Goal: Task Accomplishment & Management: Manage account settings

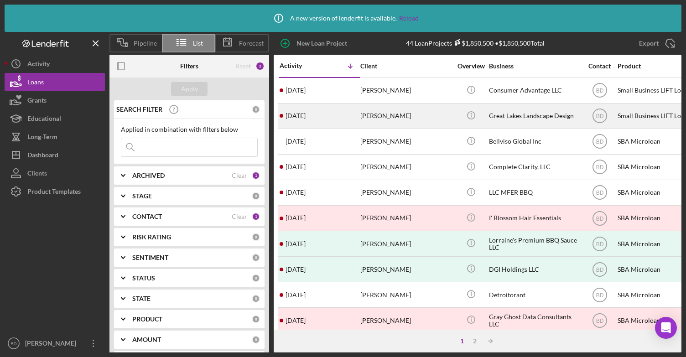
click at [338, 118] on div "[DATE] [PERSON_NAME]" at bounding box center [320, 116] width 80 height 24
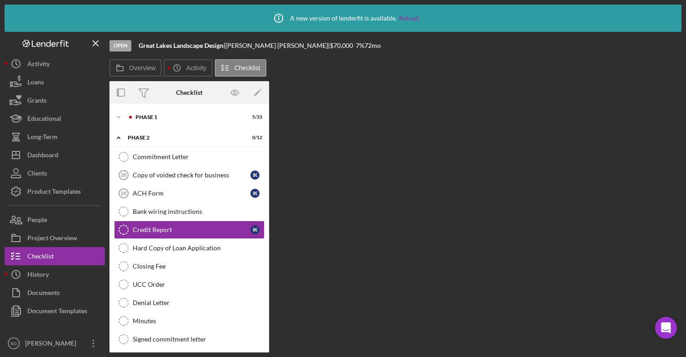
scroll to position [0, 0]
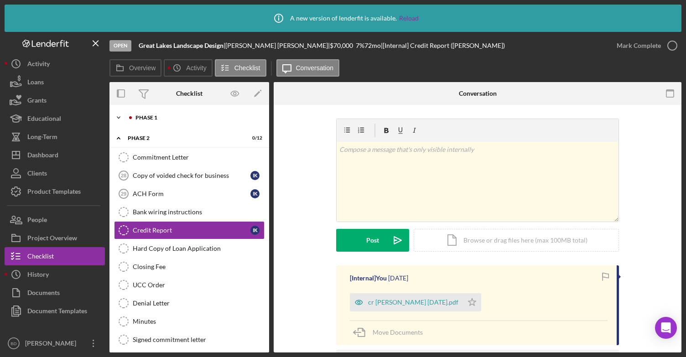
click at [130, 118] on div at bounding box center [130, 117] width 5 height 5
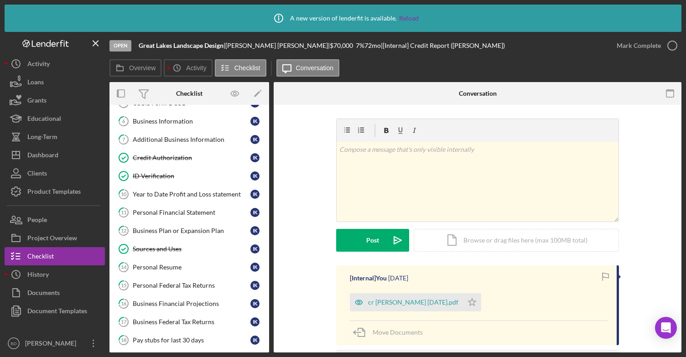
scroll to position [135, 0]
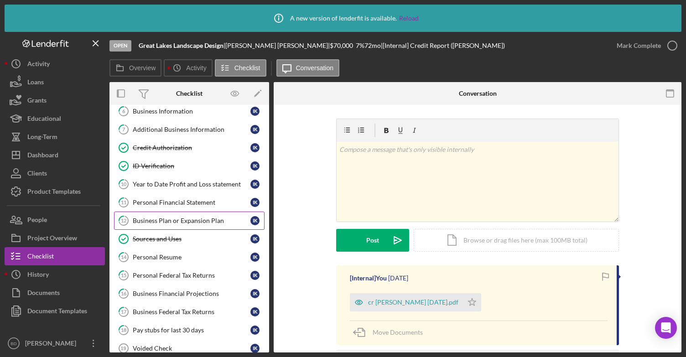
click at [178, 217] on div "Business Plan or Expansion Plan" at bounding box center [192, 220] width 118 height 7
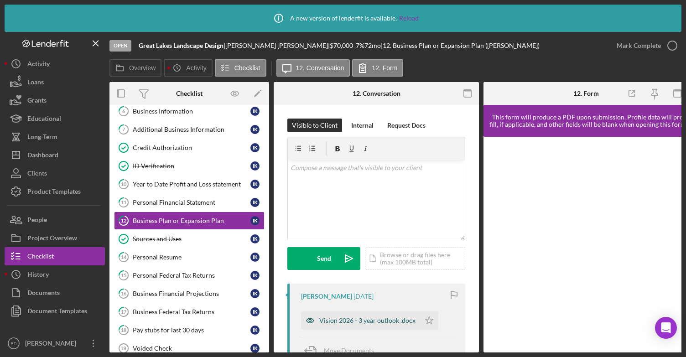
click at [361, 321] on div "Vision 2026 - 3 year outlook .docx" at bounding box center [367, 320] width 96 height 7
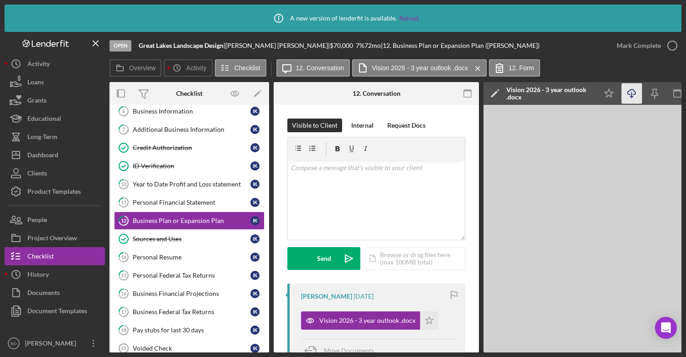
click at [630, 93] on icon "Icon/Download" at bounding box center [632, 93] width 21 height 21
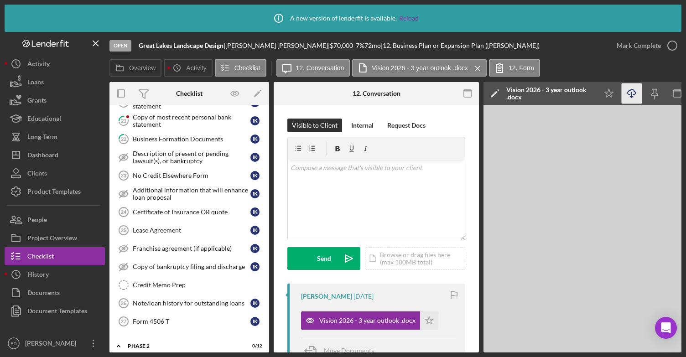
scroll to position [402, 0]
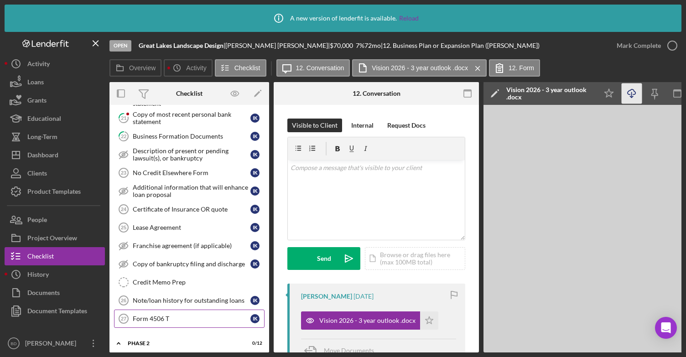
click at [209, 315] on div "Form 4506 T" at bounding box center [192, 318] width 118 height 7
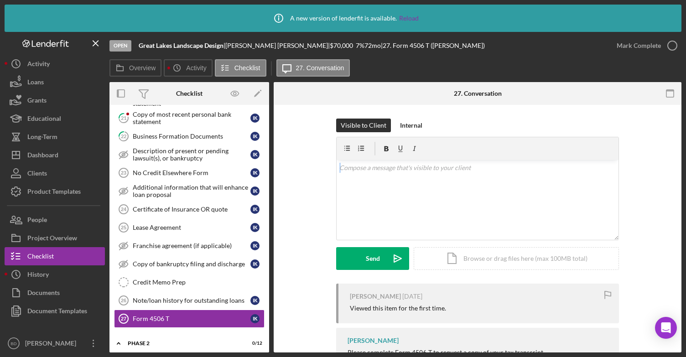
drag, startPoint x: 673, startPoint y: 177, endPoint x: 680, endPoint y: 148, distance: 30.6
click at [680, 148] on div "Form 4506 T 27 Form 4506 T Visible to Client Internal v Color teal Color pink R…" at bounding box center [478, 229] width 408 height 248
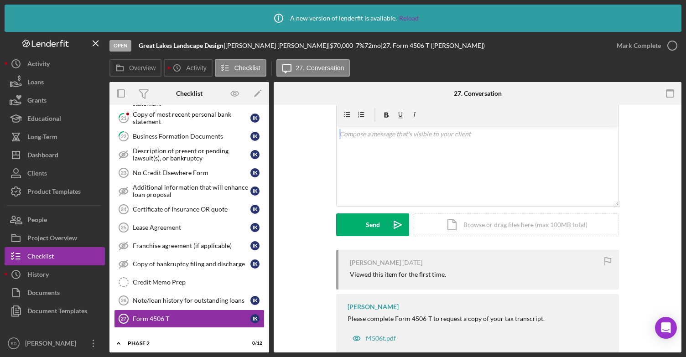
scroll to position [33, 0]
click at [374, 339] on div "f4506t.pdf" at bounding box center [381, 338] width 30 height 7
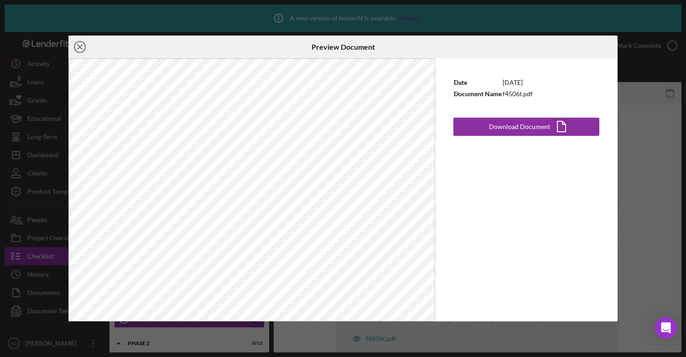
click at [77, 45] on icon "Icon/Close" at bounding box center [79, 47] width 23 height 23
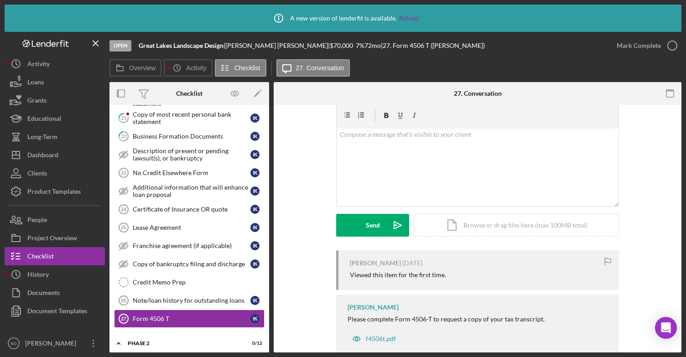
drag, startPoint x: 682, startPoint y: 154, endPoint x: 679, endPoint y: 182, distance: 28.1
click at [679, 182] on div "Icon/Info A new version of lenderfit is available. Reload Open Great Lakes Land…" at bounding box center [343, 178] width 686 height 357
drag, startPoint x: 679, startPoint y: 182, endPoint x: 677, endPoint y: 144, distance: 38.3
click at [677, 144] on div "Visible to Client Internal v Color teal Color pink Remove color Add row above A…" at bounding box center [478, 224] width 408 height 304
click at [146, 260] on div "Copy of bankruptcy filing and discharge" at bounding box center [192, 263] width 118 height 7
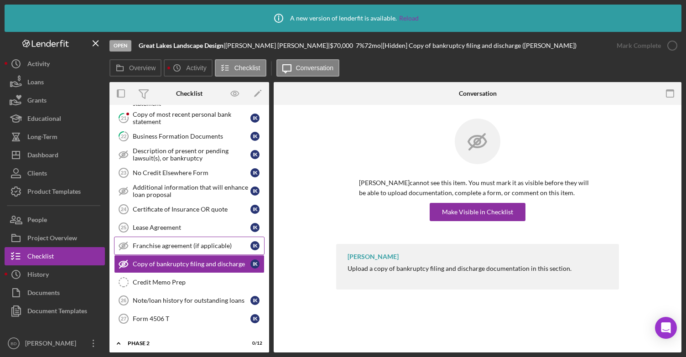
click at [145, 242] on div "Franchise agreement (if applicable)" at bounding box center [192, 245] width 118 height 7
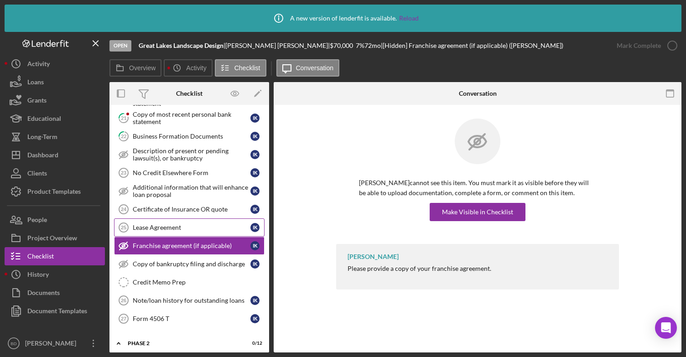
click at [142, 224] on div "Lease Agreement" at bounding box center [192, 227] width 118 height 7
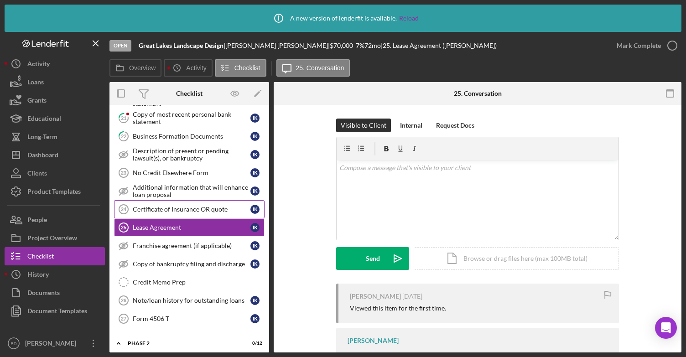
click at [140, 206] on div "Certificate of Insurance OR quote" at bounding box center [192, 209] width 118 height 7
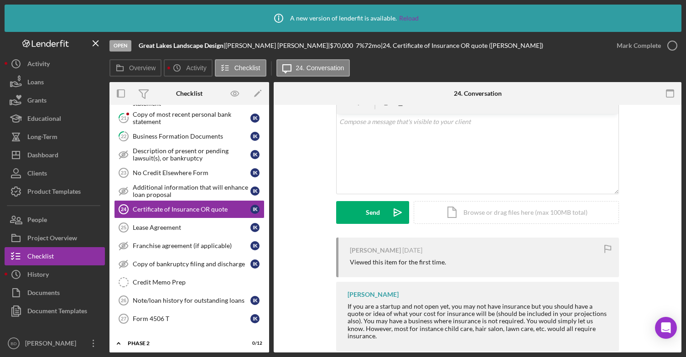
scroll to position [55, 0]
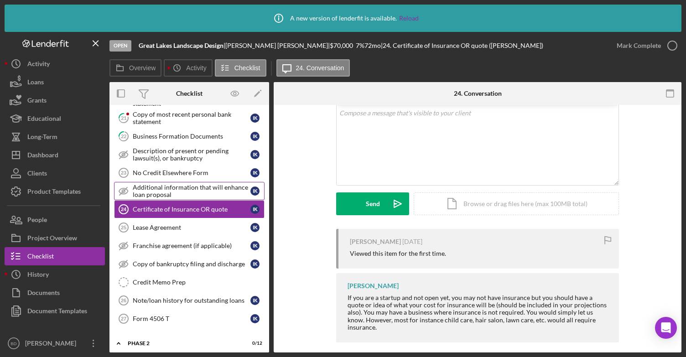
click at [215, 191] on div "Additional information that will enhance loan proposal" at bounding box center [192, 191] width 118 height 15
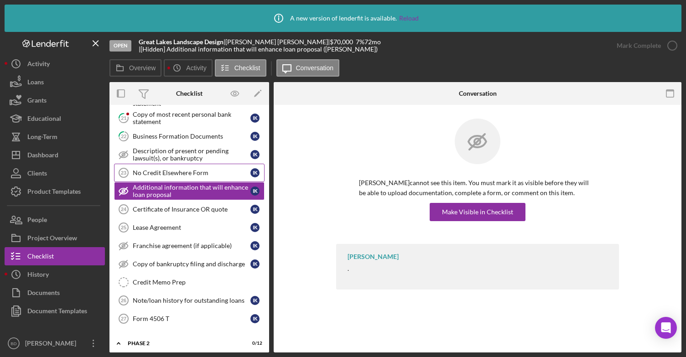
click at [181, 169] on div "No Credit Elsewhere Form" at bounding box center [192, 172] width 118 height 7
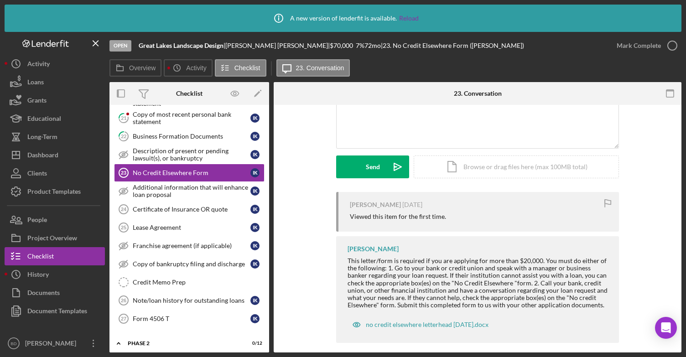
scroll to position [100, 0]
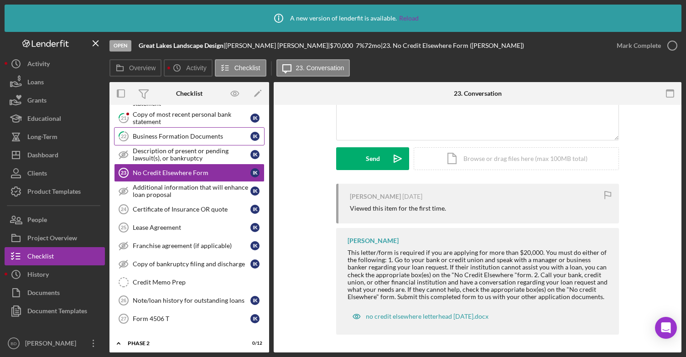
click at [210, 127] on link "22 Business Formation Documents I K" at bounding box center [189, 136] width 150 height 18
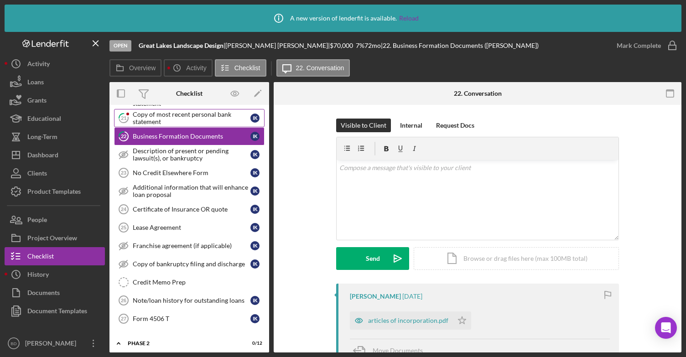
click at [193, 113] on div "Copy of most recent personal bank statement" at bounding box center [192, 118] width 118 height 15
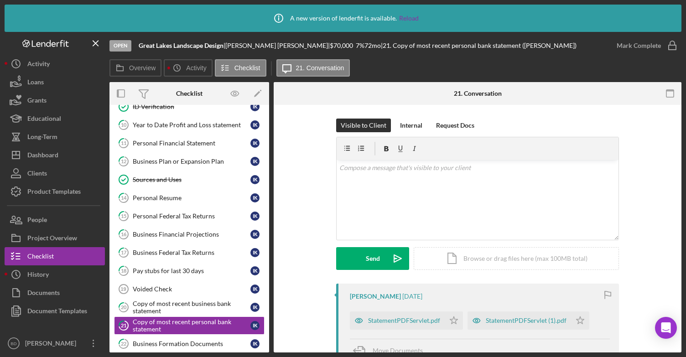
scroll to position [176, 0]
